Goal: Navigation & Orientation: Find specific page/section

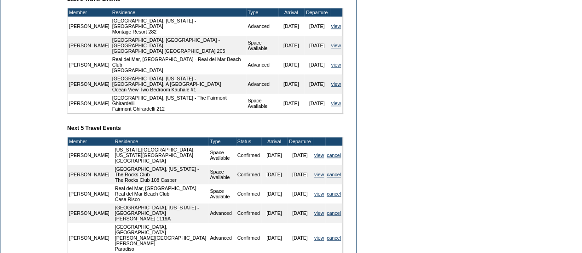
scroll to position [365, 0]
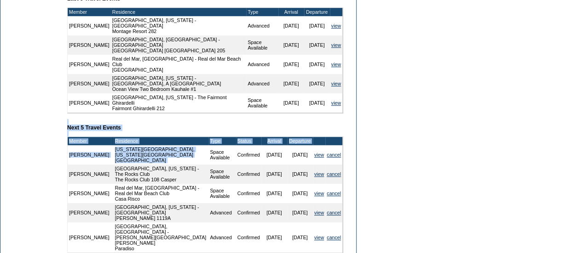
drag, startPoint x: 194, startPoint y: 148, endPoint x: 215, endPoint y: 121, distance: 34.4
click at [215, 121] on td "Member Account Details Primary Member: Member Since: [DATE] Member Name: [PERSO…" at bounding box center [208, 9] width 283 height 523
click at [244, 121] on td "Member Account Details Primary Member: Member Since: [DATE] Member Name: [PERSO…" at bounding box center [208, 9] width 283 height 523
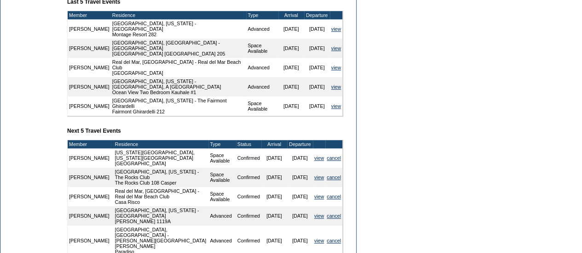
scroll to position [362, 0]
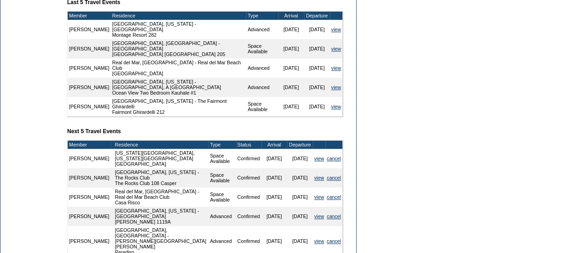
drag, startPoint x: 129, startPoint y: 168, endPoint x: 183, endPoint y: 172, distance: 54.0
click at [183, 172] on td "[GEOGRAPHIC_DATA], [US_STATE] - The Rocks Club The Rocks Club 108 Casper" at bounding box center [161, 177] width 95 height 19
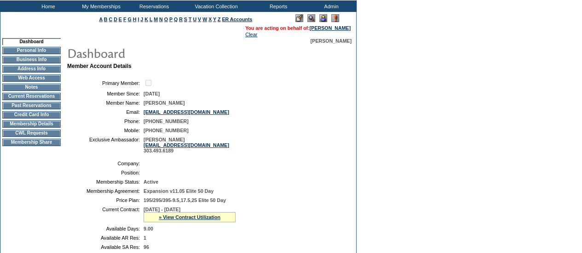
scroll to position [0, 0]
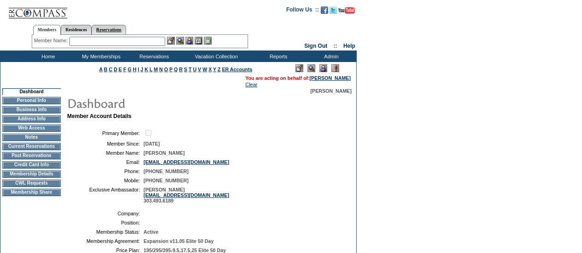
click at [120, 27] on link "Reservations" at bounding box center [108, 30] width 34 height 10
click at [46, 26] on link "Members" at bounding box center [47, 30] width 28 height 10
click at [102, 61] on td "My Memberships" at bounding box center [100, 56] width 53 height 11
